Goal: Check status: Check status

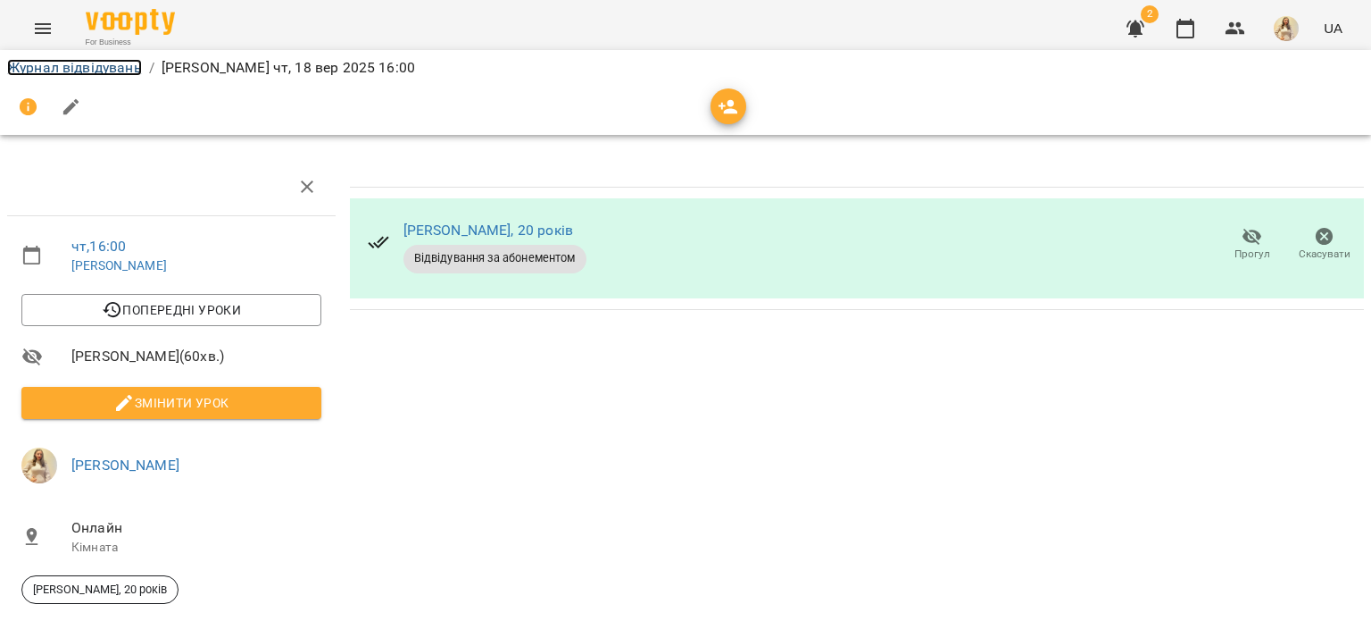
click at [64, 63] on link "Журнал відвідувань" at bounding box center [74, 67] width 135 height 17
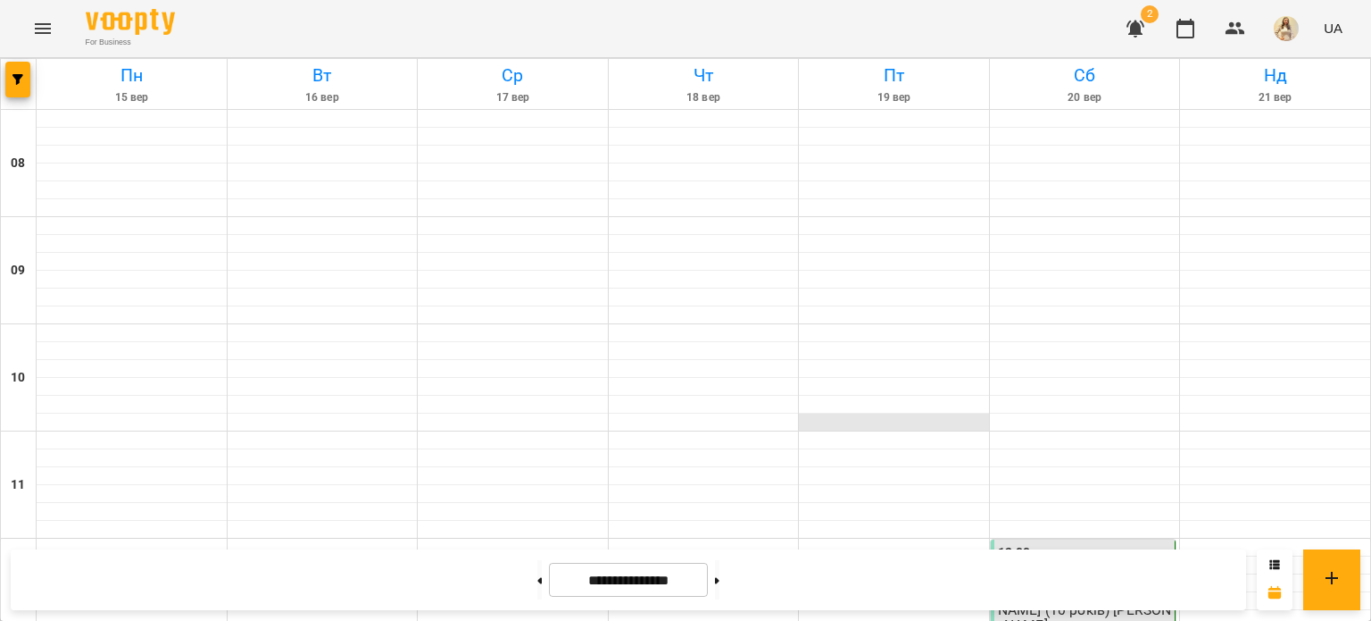
scroll to position [718, 0]
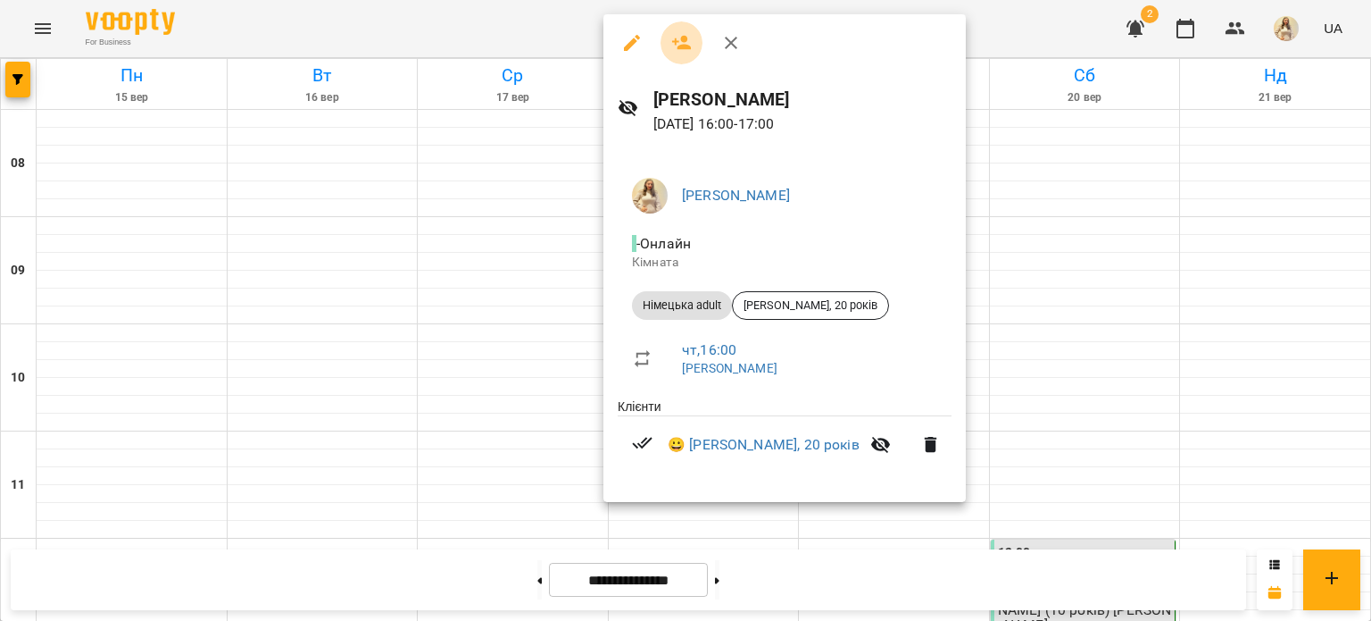
click at [686, 30] on button "button" at bounding box center [682, 42] width 43 height 43
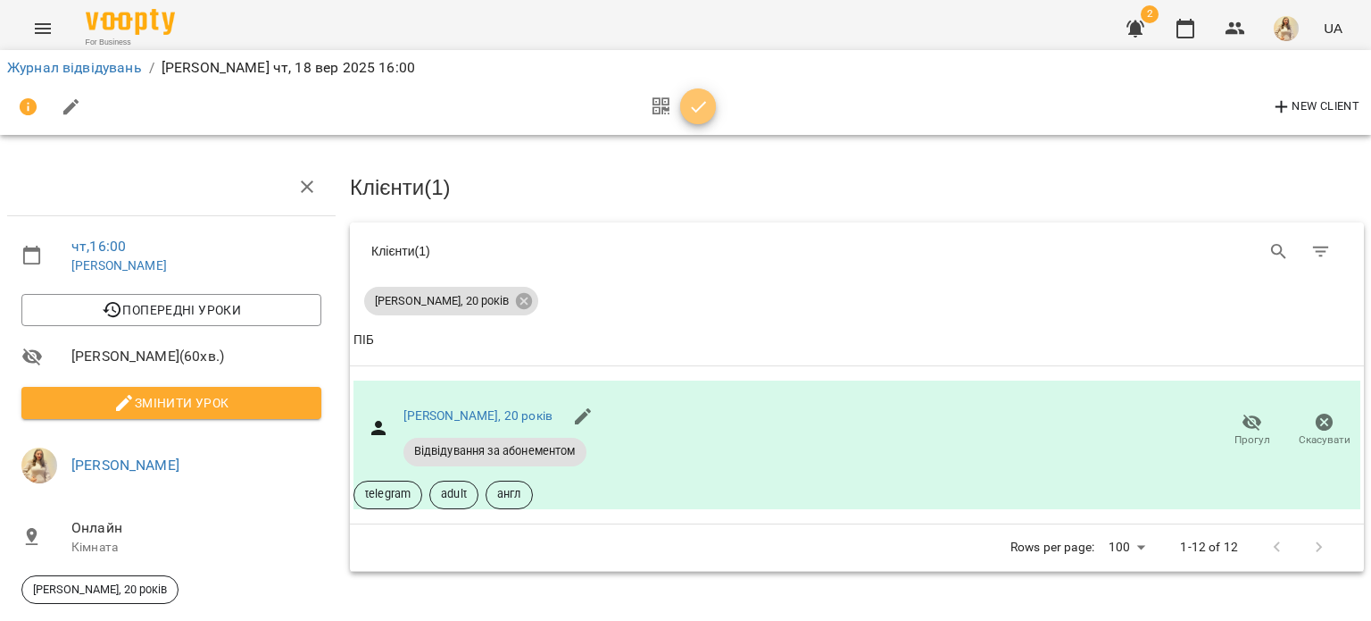
click at [690, 110] on icon "button" at bounding box center [698, 106] width 21 height 21
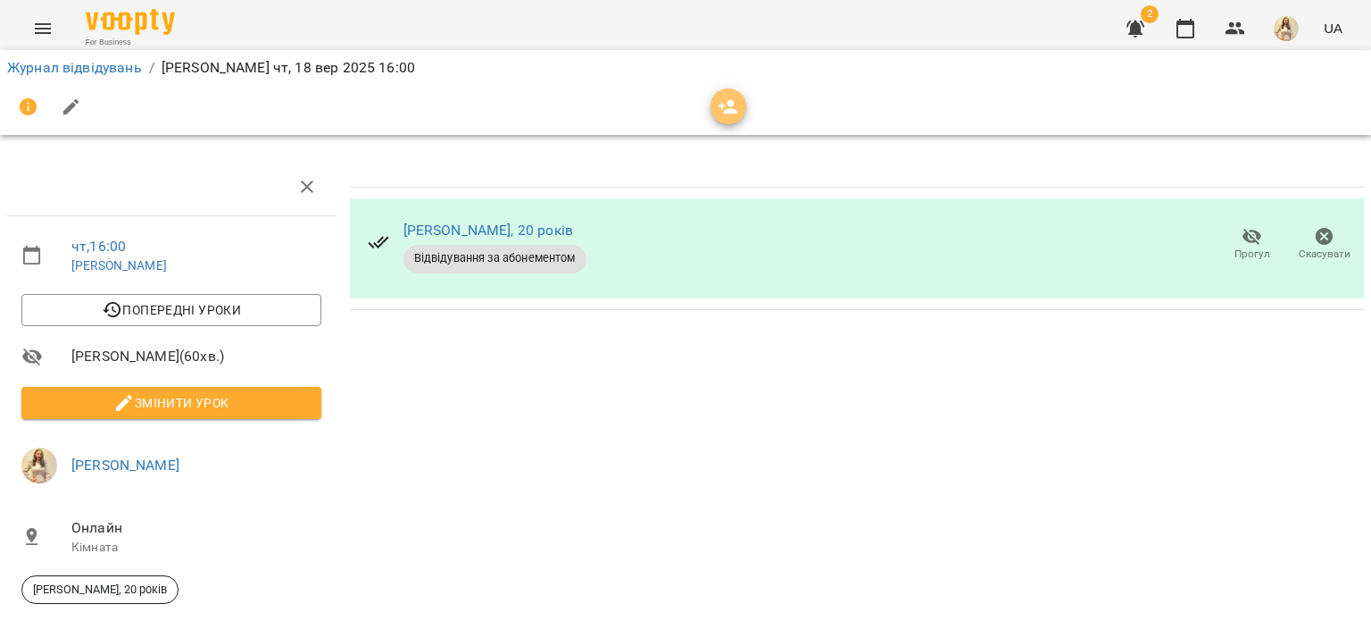
click at [721, 110] on icon "button" at bounding box center [728, 106] width 21 height 21
